Goal: Information Seeking & Learning: Learn about a topic

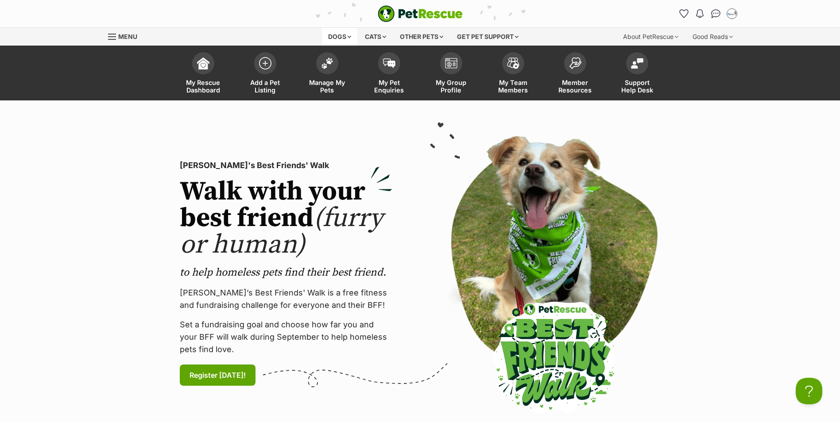
click at [330, 40] on div "Dogs" at bounding box center [339, 37] width 35 height 18
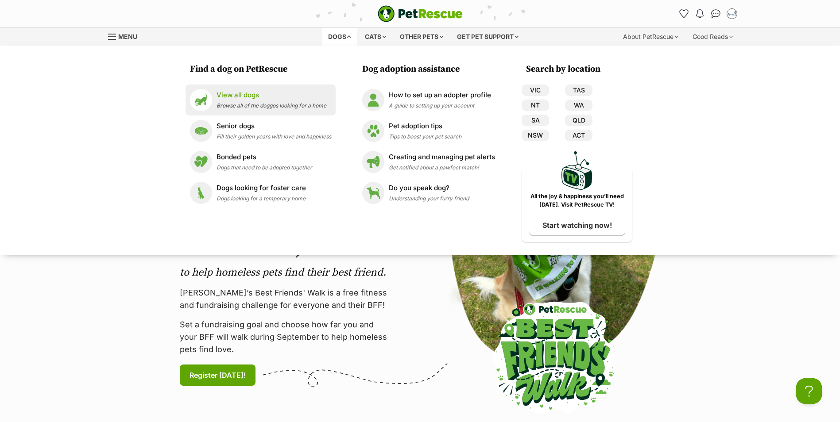
click at [244, 101] on div "View all dogs Browse all of the doggos looking for a home" at bounding box center [272, 99] width 110 height 19
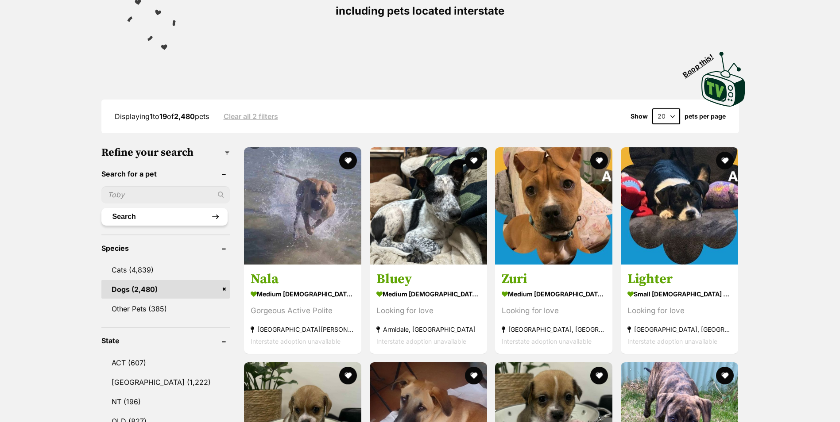
scroll to position [177, 0]
click at [127, 198] on input "text" at bounding box center [165, 194] width 129 height 17
type input "stardust"
click at [101, 208] on button "Search" at bounding box center [164, 217] width 127 height 18
